Goal: Obtain resource: Download file/media

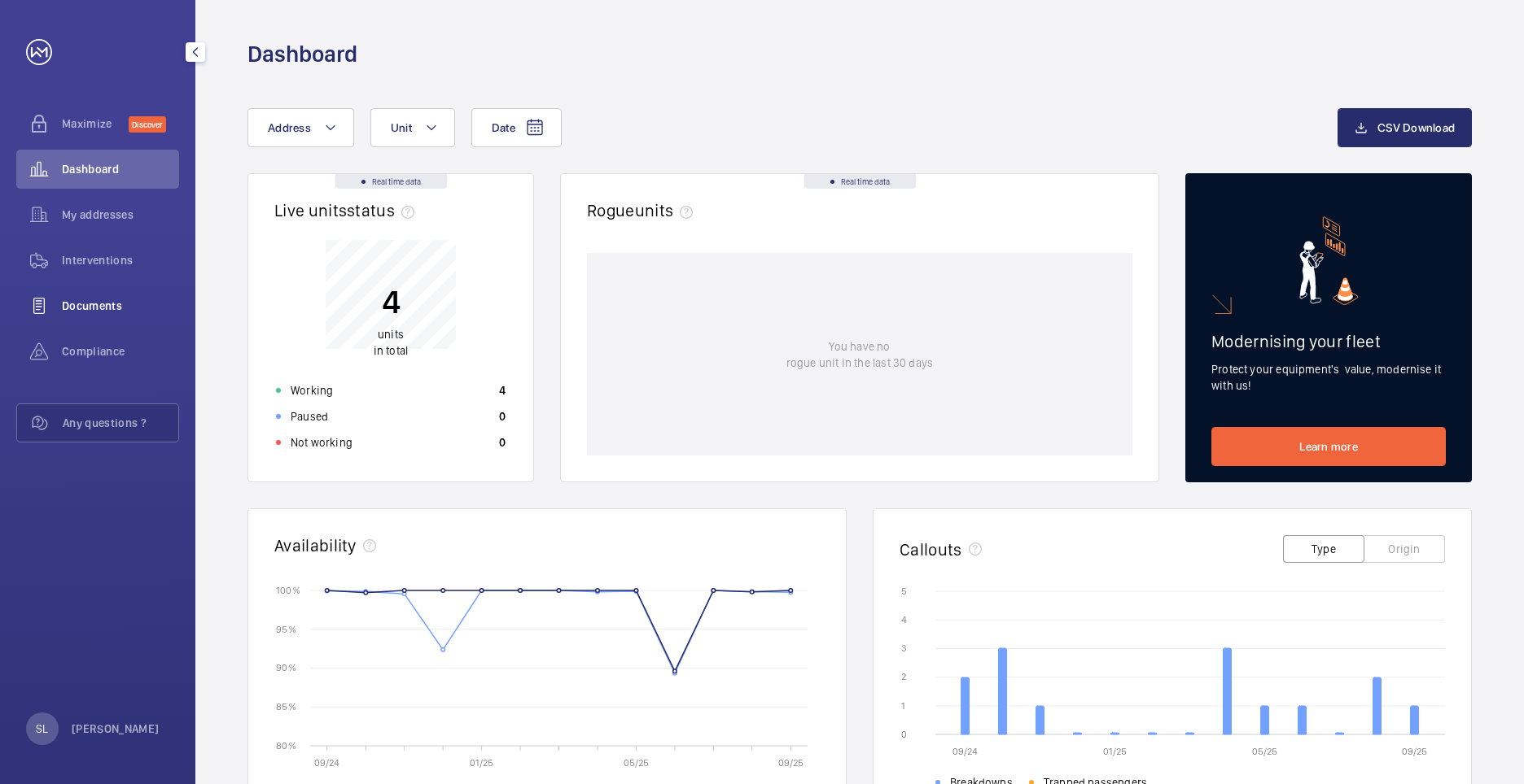
click at [93, 306] on span "Documents" at bounding box center [120, 305] width 117 height 16
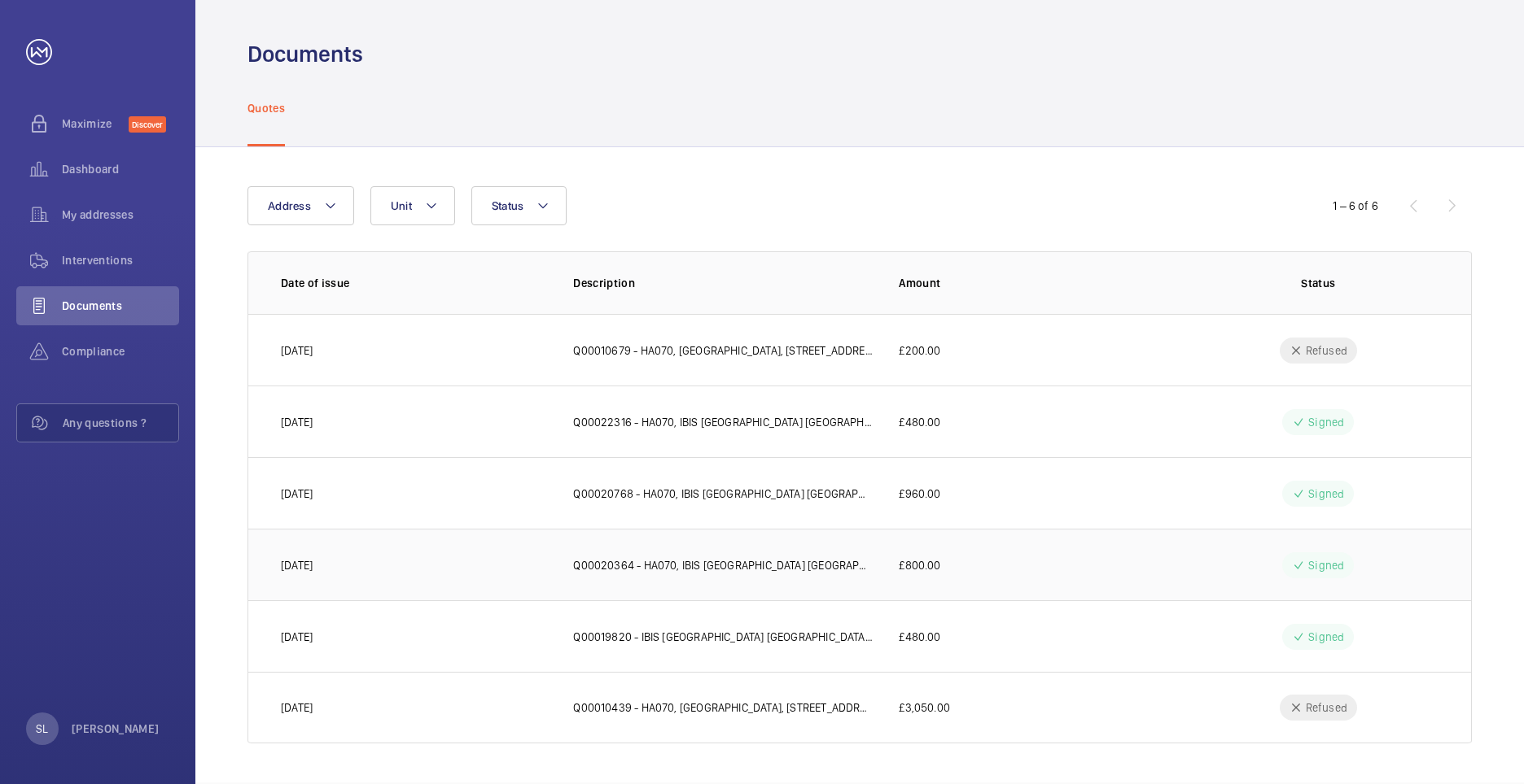
click at [933, 577] on td "£800.00" at bounding box center [1022, 564] width 299 height 72
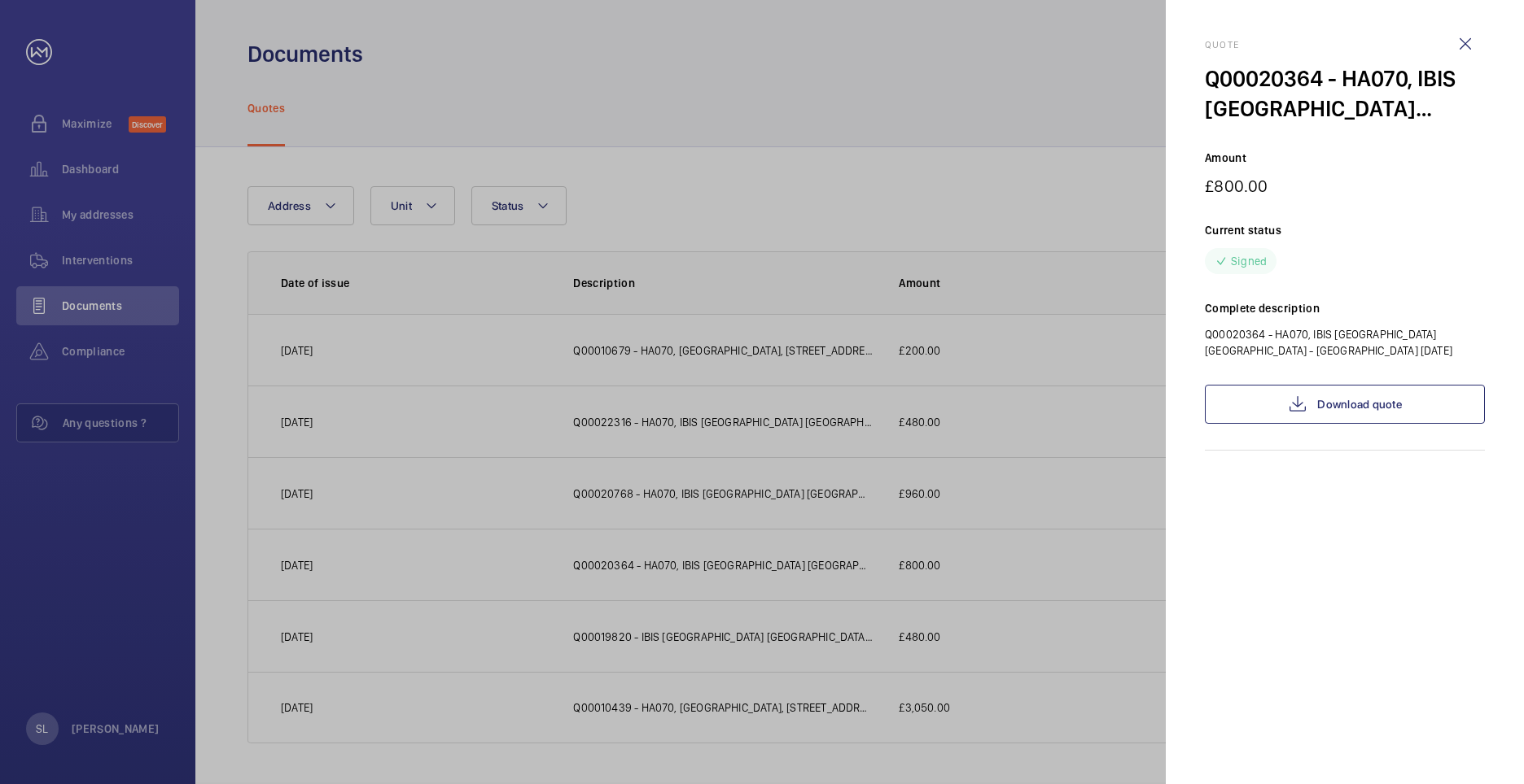
click at [1440, 571] on div "Quote Q00020364 - HA070, IBIS [GEOGRAPHIC_DATA] [GEOGRAPHIC_DATA] - [GEOGRAPHIC…" at bounding box center [1344, 392] width 280 height 784
click at [1354, 409] on link "Download quote" at bounding box center [1344, 404] width 280 height 39
click at [1015, 468] on div at bounding box center [762, 392] width 1524 height 784
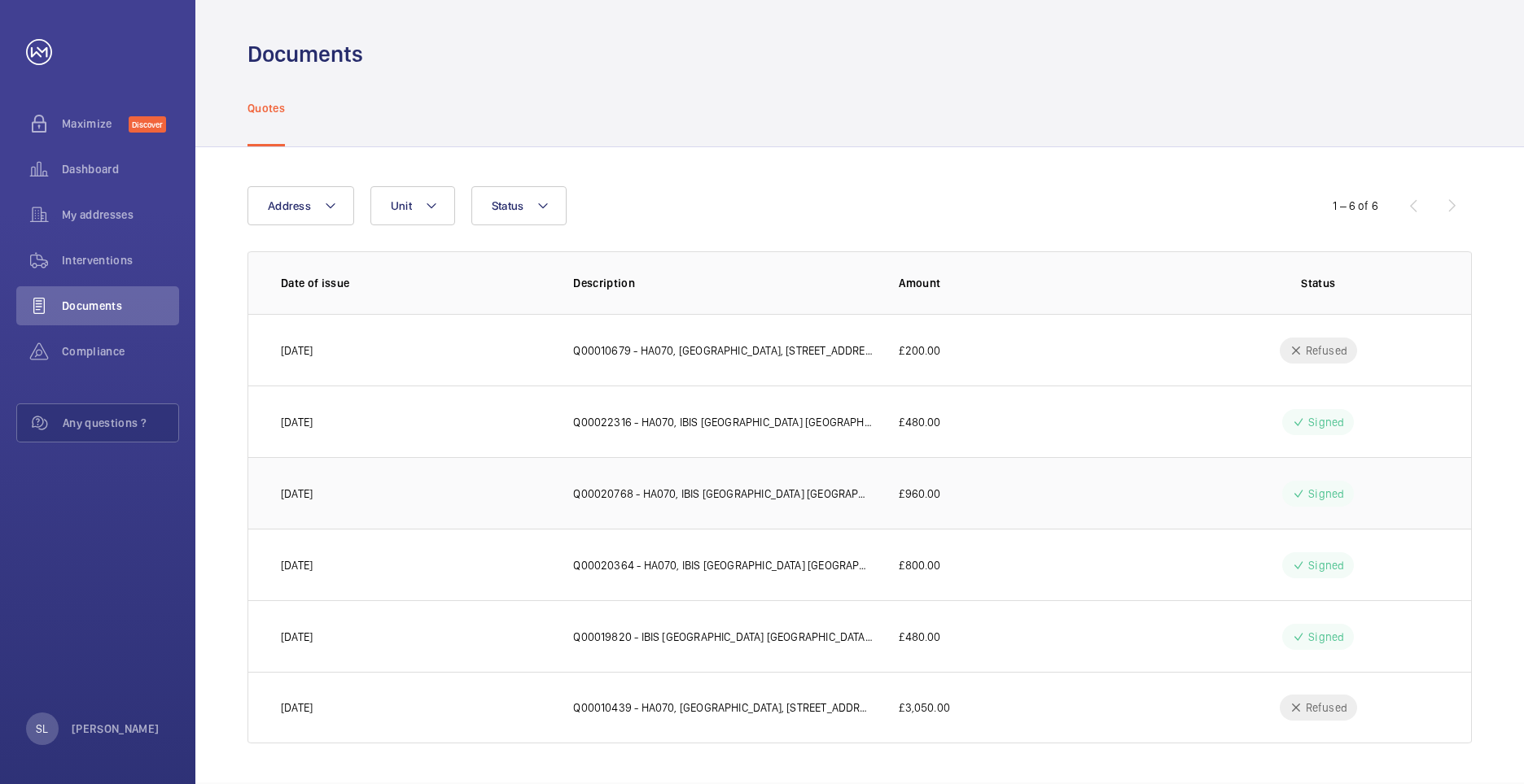
click at [934, 493] on p "£960.00" at bounding box center [919, 493] width 42 height 16
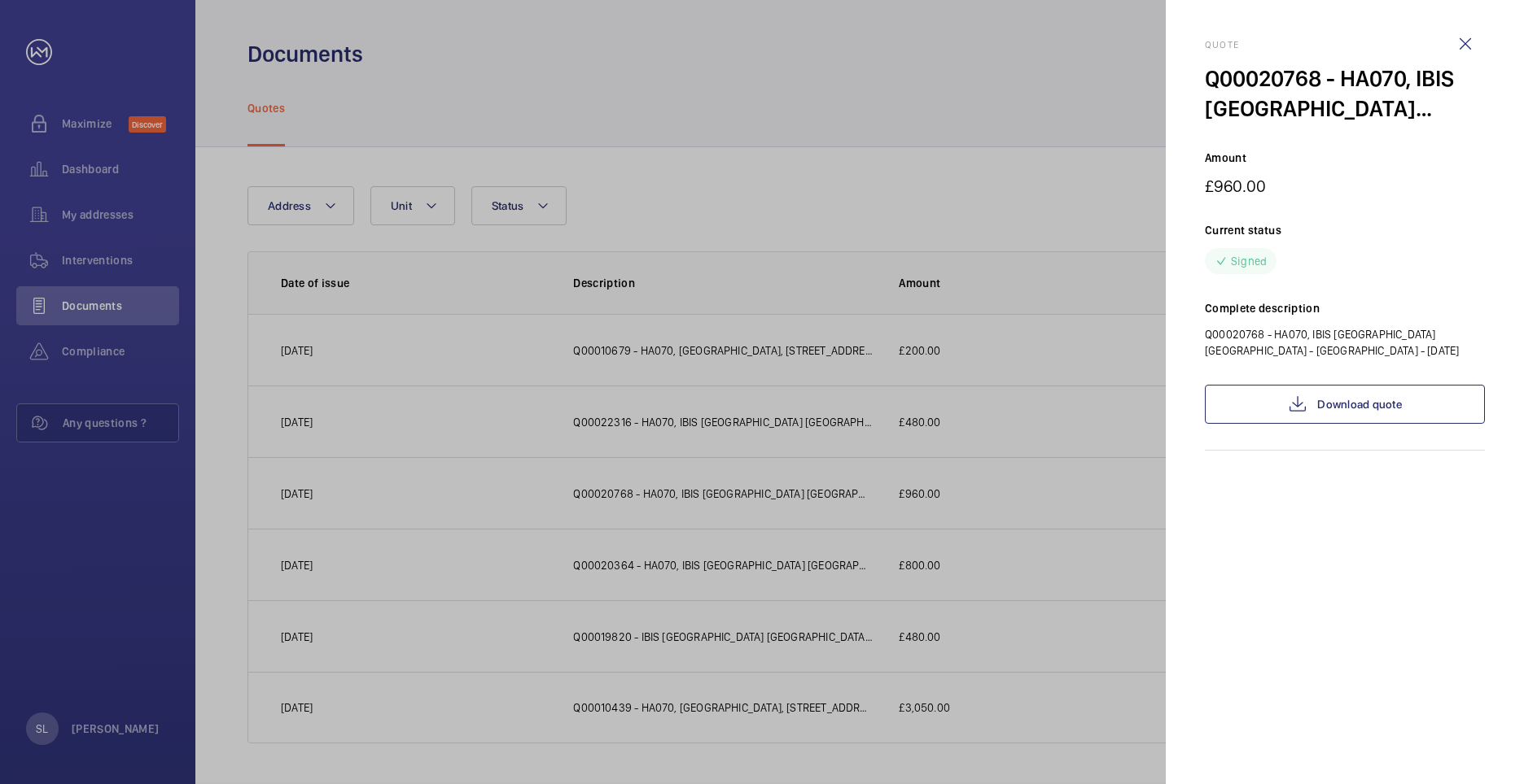
click at [1411, 586] on div "Quote Q00020768 - HA070, IBIS [GEOGRAPHIC_DATA] [GEOGRAPHIC_DATA] - [GEOGRAPHIC…" at bounding box center [1344, 392] width 280 height 784
click at [1462, 42] on wm-front-icon-button at bounding box center [1465, 44] width 39 height 39
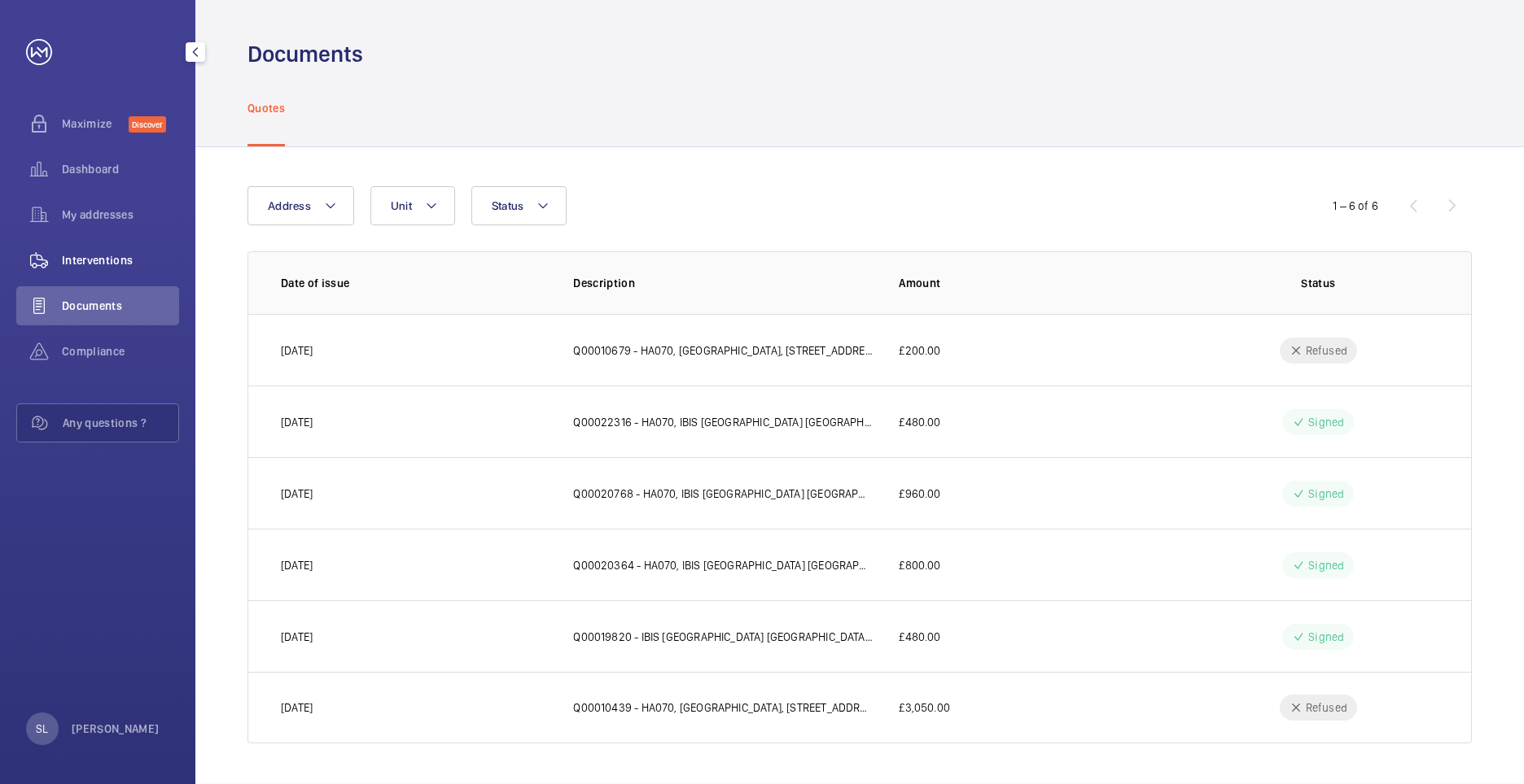
click at [93, 253] on span "Interventions" at bounding box center [120, 260] width 117 height 16
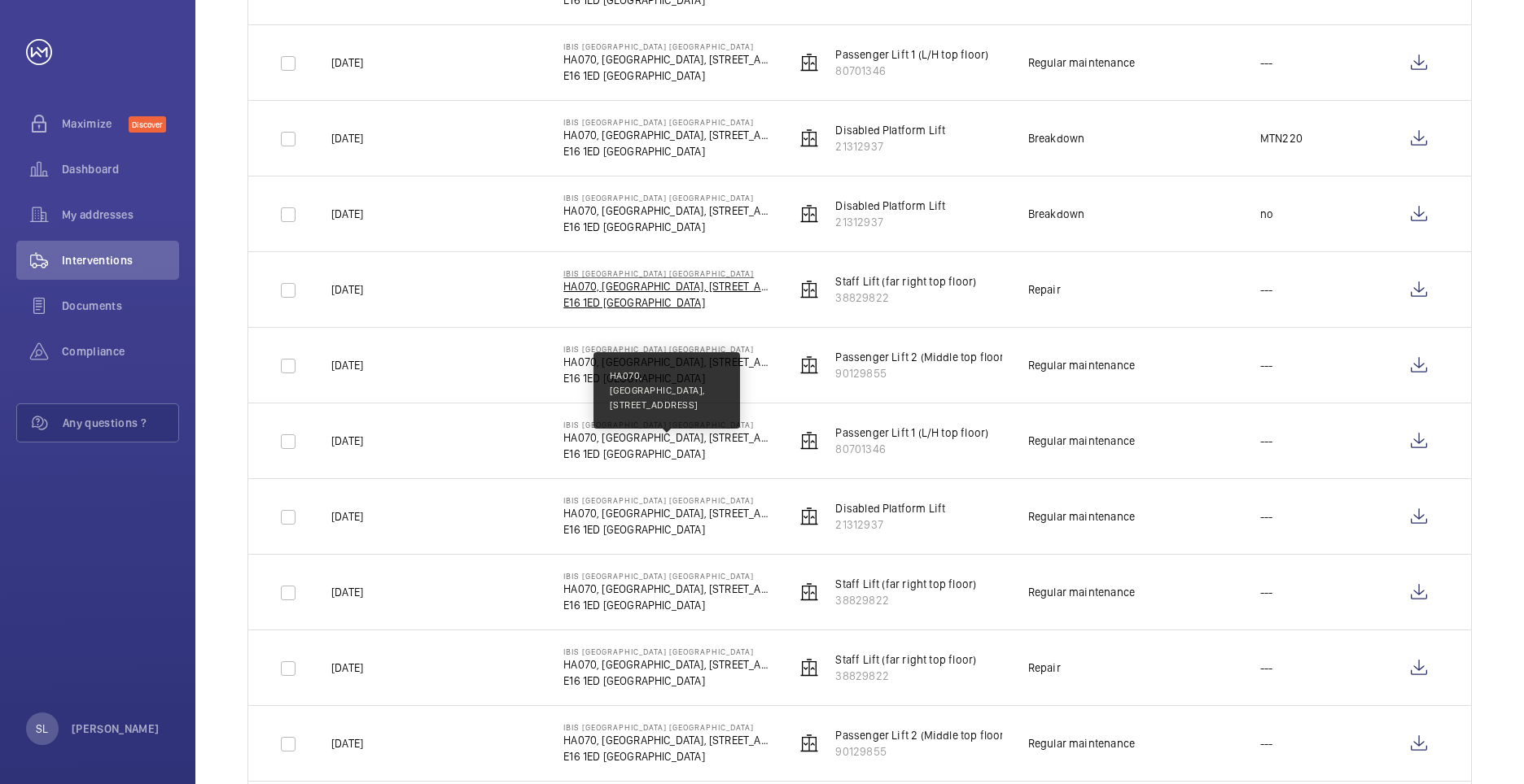
scroll to position [977, 0]
